Goal: Task Accomplishment & Management: Complete application form

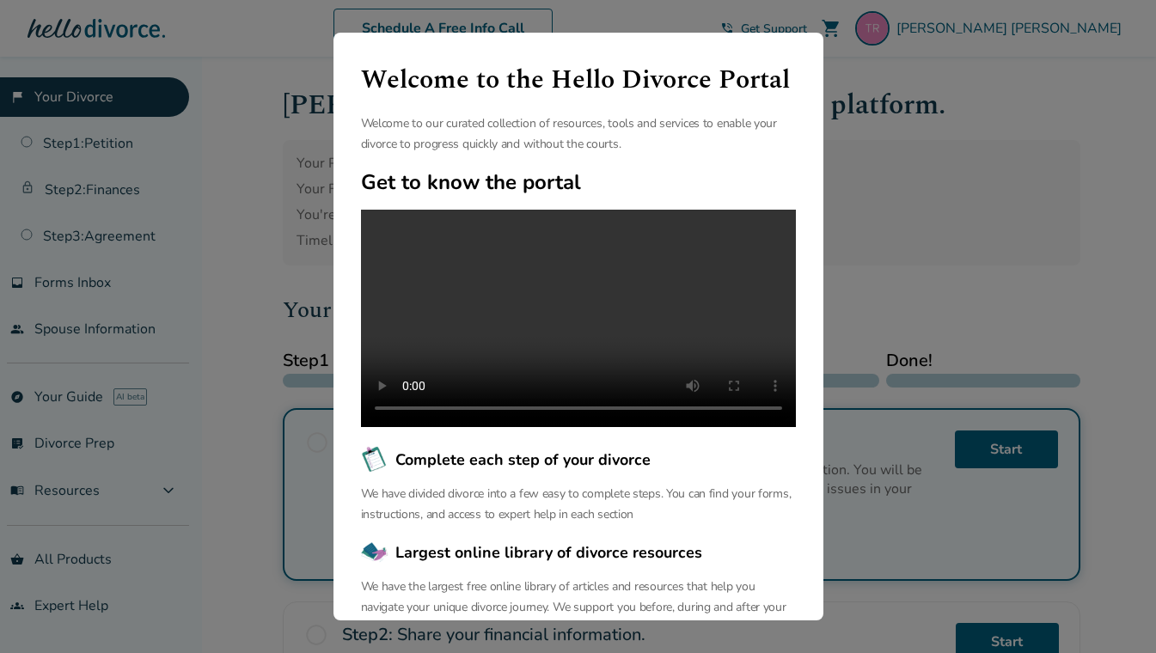
click at [881, 210] on div "Welcome to the Hello Divorce Portal Welcome to our curated collection of resour…" at bounding box center [578, 326] width 1156 height 653
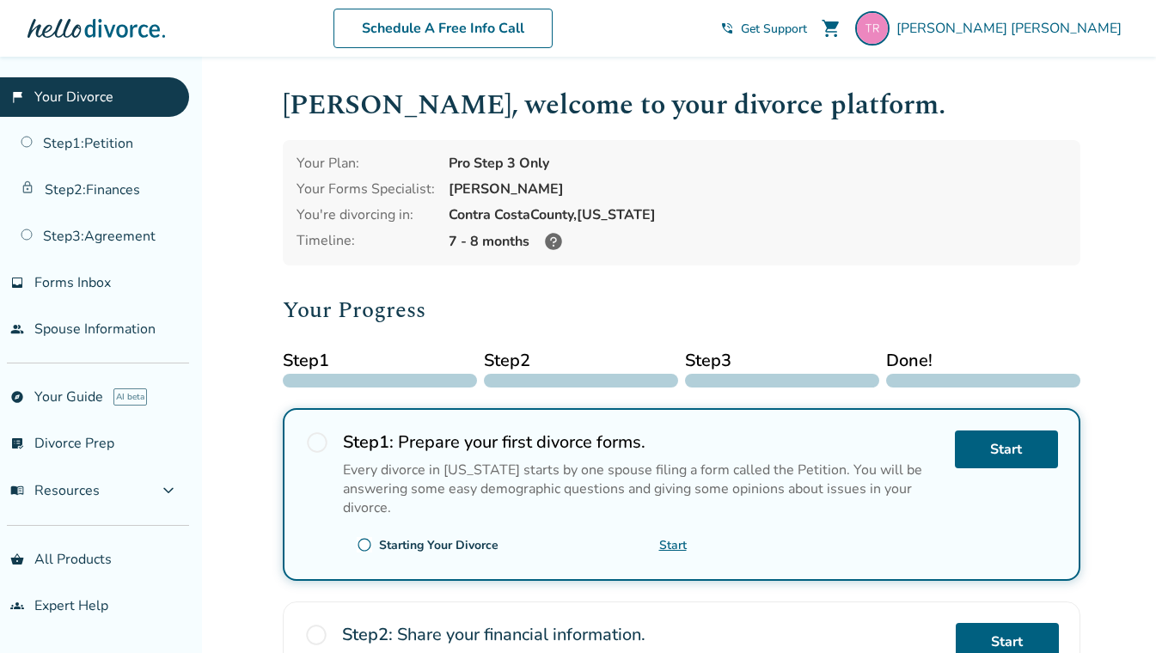
click at [881, 210] on div "[GEOGRAPHIC_DATA], [US_STATE]" at bounding box center [758, 214] width 618 height 19
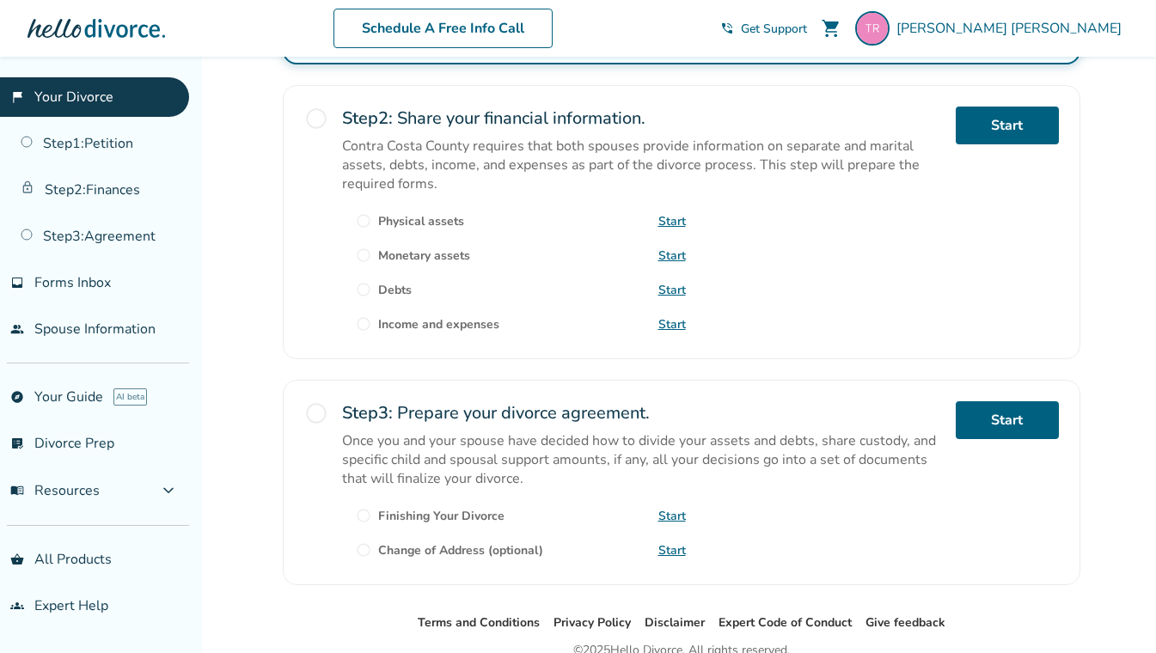
scroll to position [518, 0]
click at [1010, 418] on link "Start" at bounding box center [1007, 419] width 103 height 38
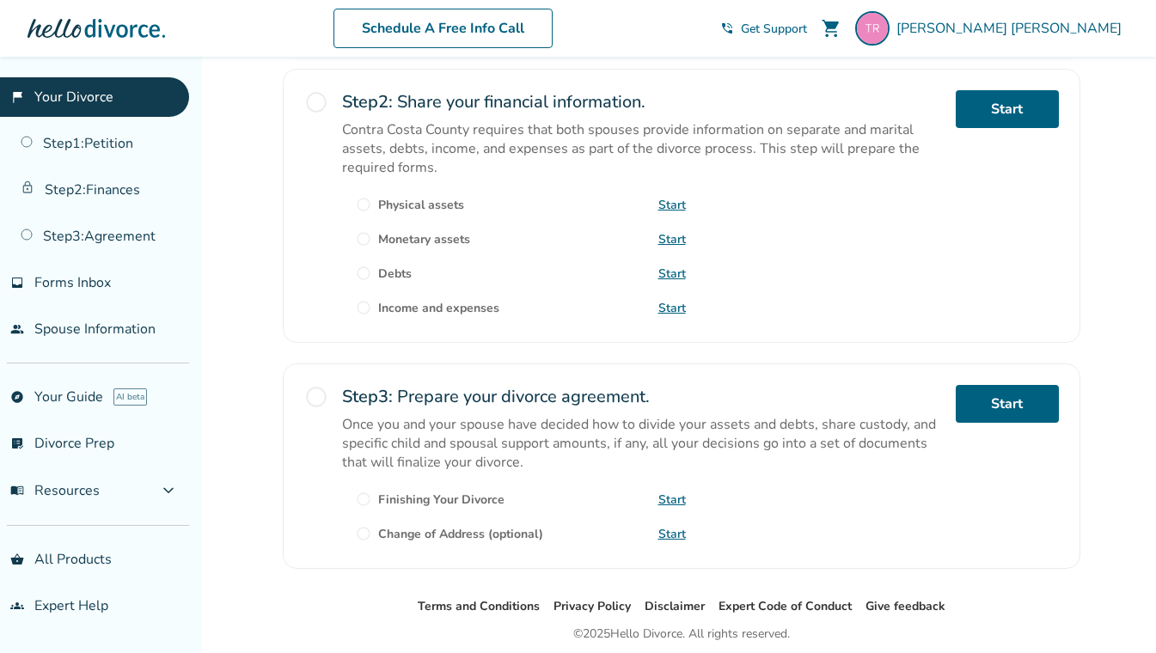
scroll to position [534, 0]
click at [670, 491] on link "Start" at bounding box center [673, 499] width 28 height 16
